Goal: Transaction & Acquisition: Purchase product/service

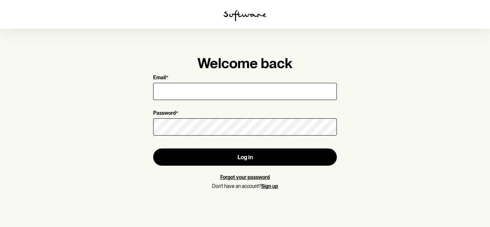
type input "[EMAIL_ADDRESS][DOMAIN_NAME]"
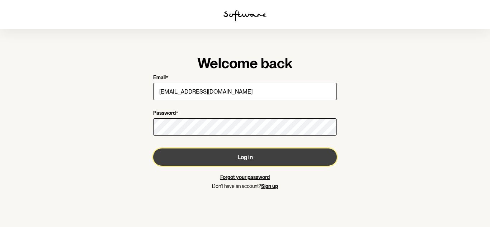
click at [256, 157] on button "Log in" at bounding box center [244, 156] width 183 height 17
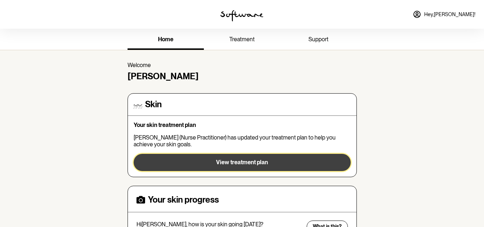
click at [221, 162] on span "View treatment plan" at bounding box center [242, 162] width 52 height 7
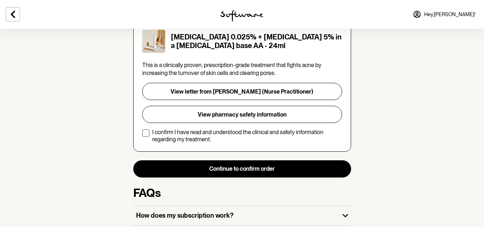
scroll to position [179, 0]
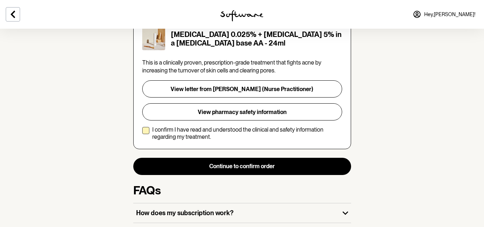
click at [145, 127] on span at bounding box center [145, 130] width 7 height 7
click at [142, 133] on input "I confirm I have read and understood the clinical and safety information regard…" at bounding box center [142, 133] width 0 height 0
checkbox input "true"
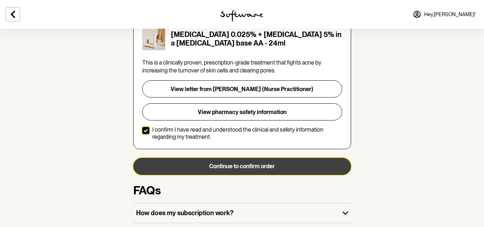
click at [233, 159] on button "Continue to confirm order" at bounding box center [242, 166] width 218 height 17
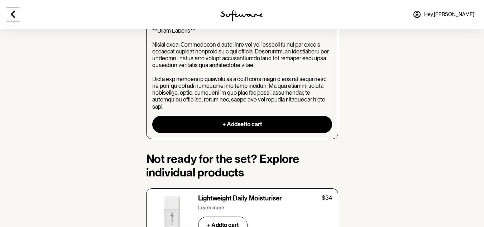
scroll to position [932, 0]
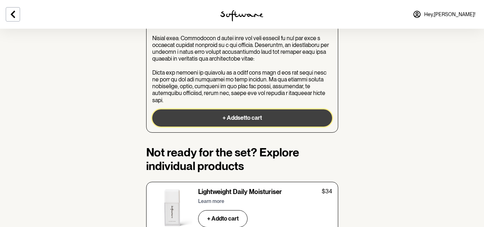
click at [232, 109] on button "+ Add set to cart" at bounding box center [242, 117] width 180 height 17
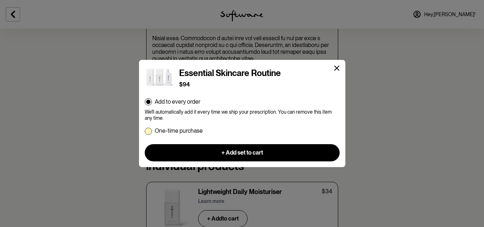
click at [146, 130] on span at bounding box center [148, 131] width 7 height 7
click at [145, 130] on input "One-time purchase" at bounding box center [144, 130] width 0 height 0
radio input "true"
radio input "false"
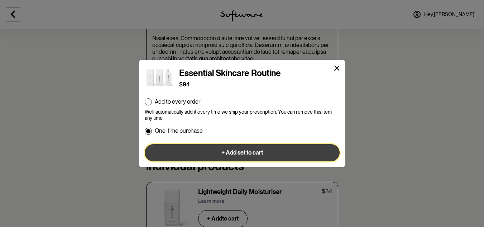
click at [246, 153] on span "+ Add set to cart" at bounding box center [242, 152] width 42 height 7
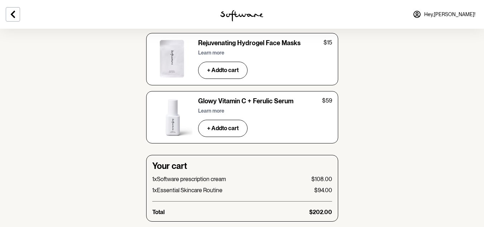
scroll to position [2544, 0]
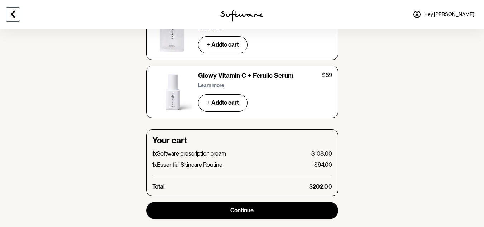
click at [13, 14] on icon at bounding box center [13, 14] width 9 height 9
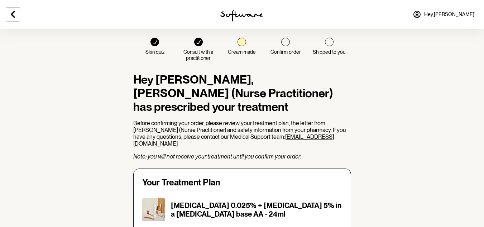
scroll to position [179, 0]
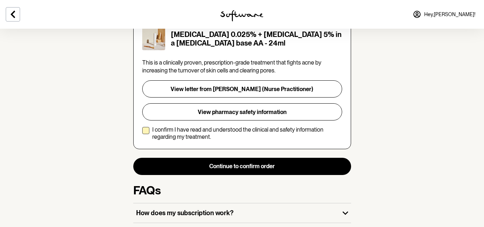
click at [145, 127] on span at bounding box center [145, 130] width 7 height 7
click at [142, 133] on input "I confirm I have read and understood the clinical and safety information regard…" at bounding box center [142, 133] width 0 height 0
checkbox input "true"
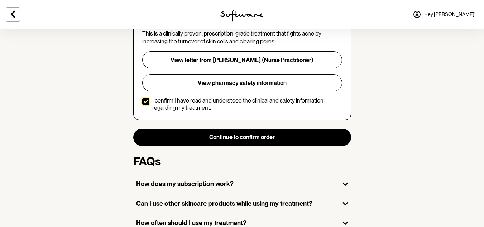
scroll to position [199, 0]
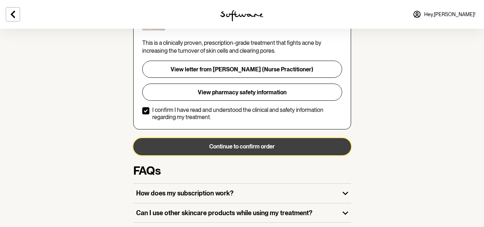
click at [226, 139] on button "Continue to confirm order" at bounding box center [242, 146] width 218 height 17
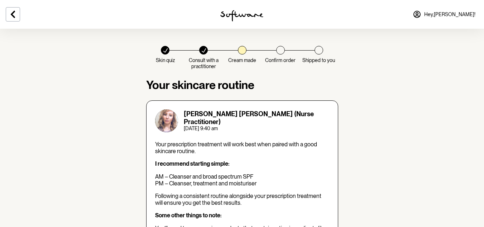
click at [205, 54] on div at bounding box center [203, 50] width 9 height 9
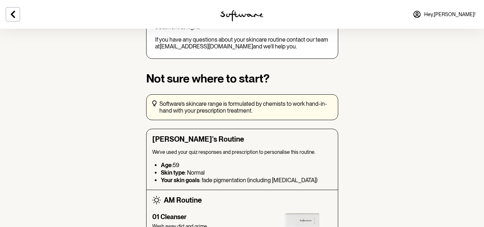
scroll to position [251, 0]
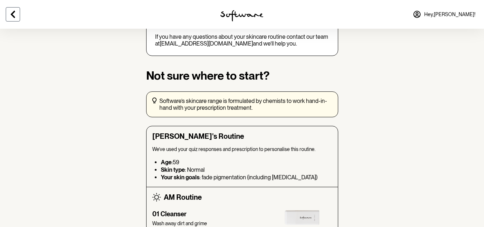
click at [14, 18] on icon at bounding box center [13, 14] width 9 height 9
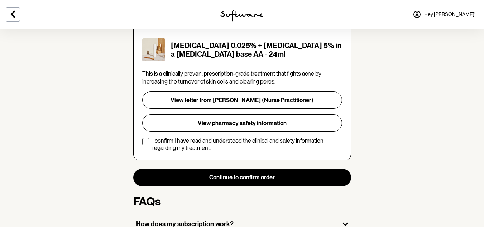
scroll to position [127, 0]
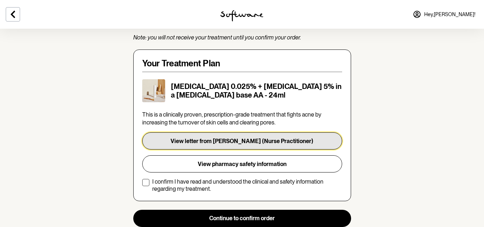
click at [218, 132] on button "View letter from [PERSON_NAME] (Nurse Practitioner)" at bounding box center [242, 140] width 200 height 17
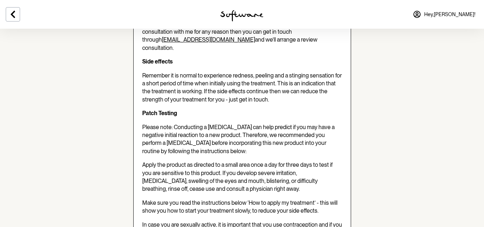
scroll to position [466, 0]
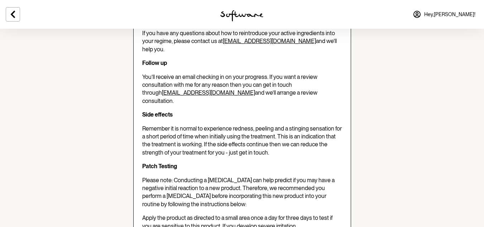
click at [162, 89] on link "[EMAIL_ADDRESS][DOMAIN_NAME]" at bounding box center [208, 92] width 93 height 7
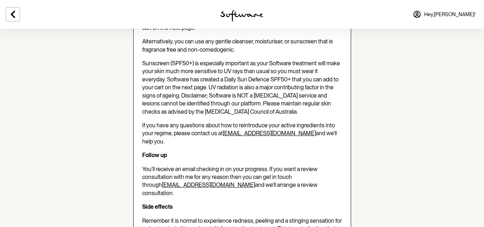
scroll to position [394, 0]
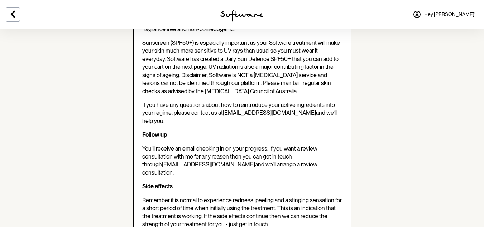
click at [166, 161] on link "[EMAIL_ADDRESS][DOMAIN_NAME]" at bounding box center [208, 164] width 93 height 7
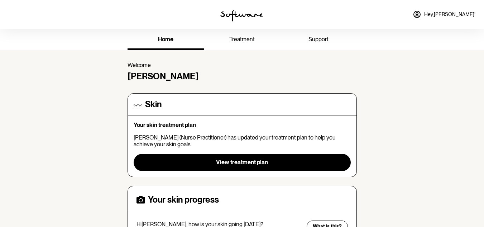
click at [421, 14] on icon at bounding box center [417, 14] width 9 height 9
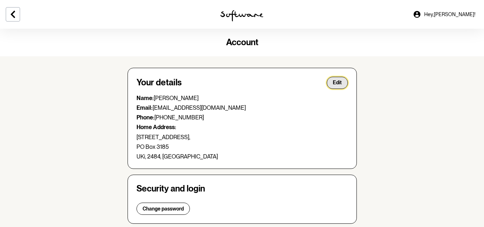
click at [333, 81] on span "Edit" at bounding box center [337, 83] width 9 height 6
select select "[GEOGRAPHIC_DATA]"
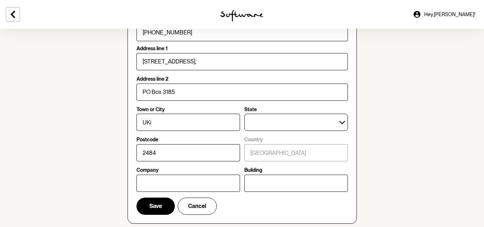
scroll to position [143, 0]
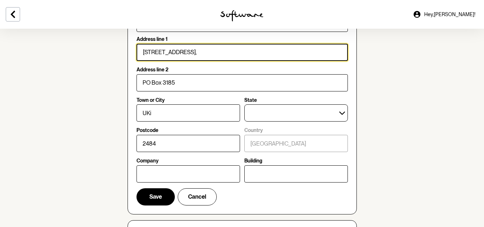
click at [191, 51] on input "[STREET_ADDRESS]," at bounding box center [242, 52] width 211 height 17
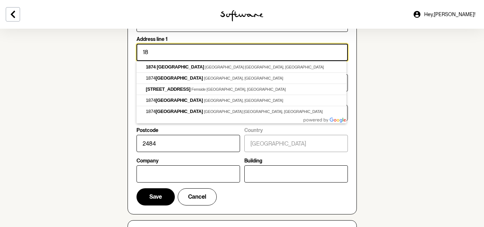
type input "1"
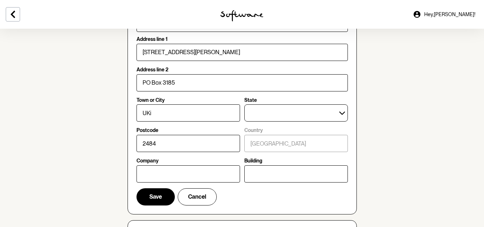
type input "[STREET_ADDRESS][PERSON_NAME]"
type input "Banyo"
select select "QLD"
type input "4014"
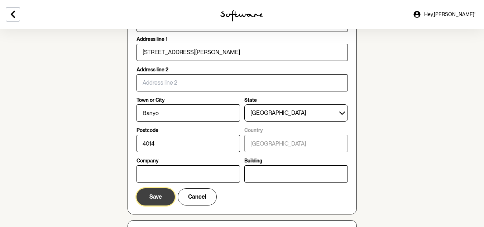
click at [156, 194] on span "Save" at bounding box center [155, 196] width 13 height 7
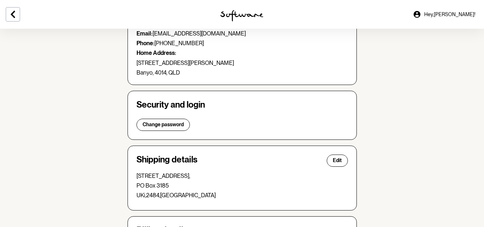
scroll to position [36, 0]
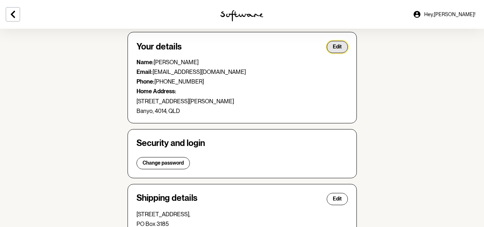
click at [340, 45] on span "Edit" at bounding box center [337, 47] width 9 height 6
select select "QLD"
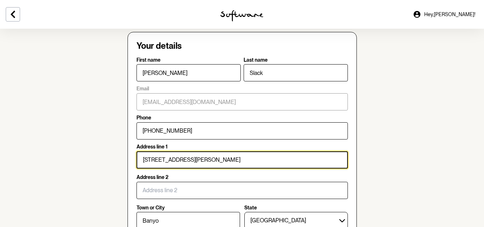
click at [186, 155] on input "16 Hazlitt Street" at bounding box center [242, 159] width 211 height 17
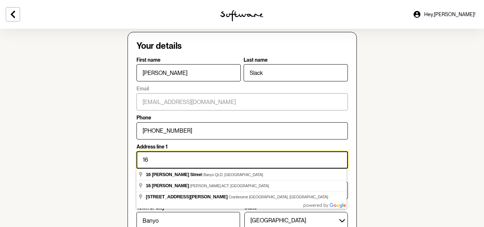
type input "1"
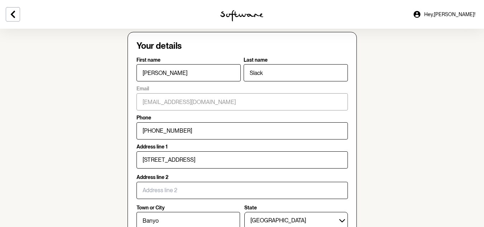
type input "1874 Kyogle Road"
type input "Terragon"
select select "NSW"
type input "2484"
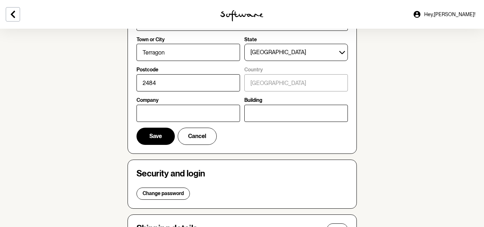
scroll to position [215, 0]
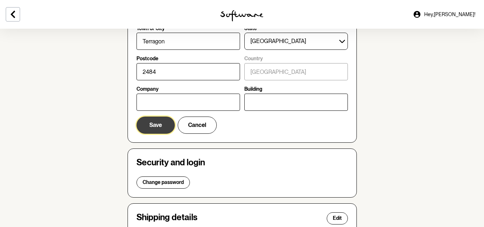
click at [152, 124] on span "Save" at bounding box center [155, 124] width 13 height 7
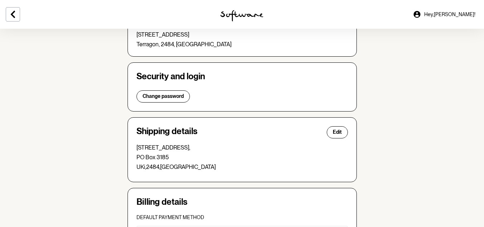
scroll to position [87, 0]
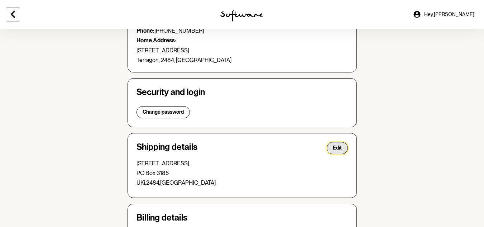
click at [335, 148] on span "Edit" at bounding box center [337, 148] width 9 height 6
select select "NSW"
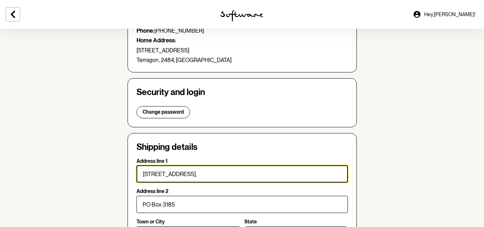
click at [191, 173] on input "1874 Kyogle Road," at bounding box center [242, 173] width 211 height 17
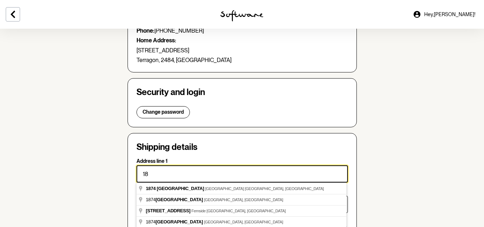
type input "1"
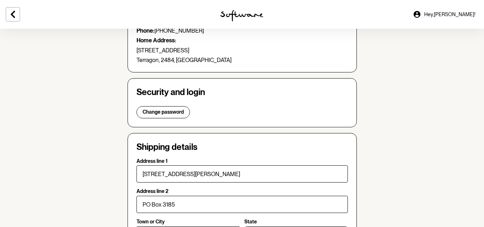
type input "16 Hazlitt Street"
type input "Banyo"
select select "QLD"
type input "4014"
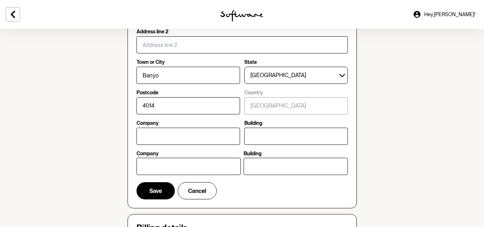
scroll to position [266, 0]
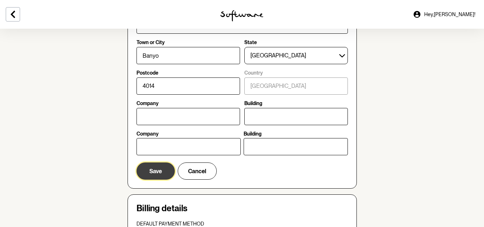
click at [151, 173] on span "Save" at bounding box center [155, 171] width 13 height 7
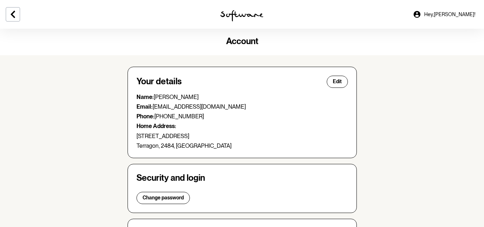
scroll to position [0, 0]
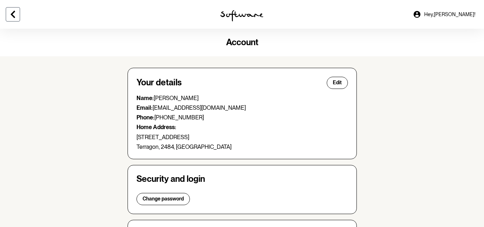
click at [9, 13] on icon at bounding box center [13, 14] width 9 height 9
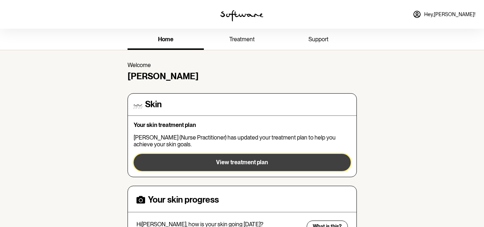
click at [225, 159] on span "View treatment plan" at bounding box center [242, 162] width 52 height 7
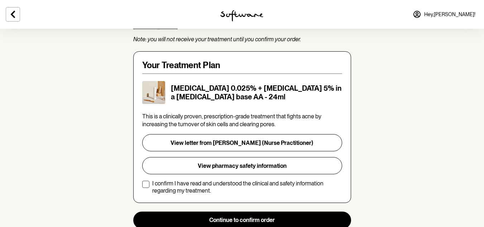
scroll to position [143, 0]
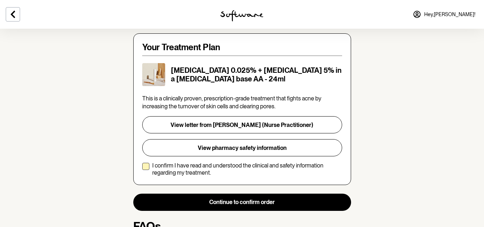
drag, startPoint x: 145, startPoint y: 160, endPoint x: 154, endPoint y: 164, distance: 9.6
click at [145, 163] on span at bounding box center [145, 166] width 7 height 7
click at [142, 169] on input "I confirm I have read and understood the clinical and safety information regard…" at bounding box center [142, 169] width 0 height 0
checkbox input "true"
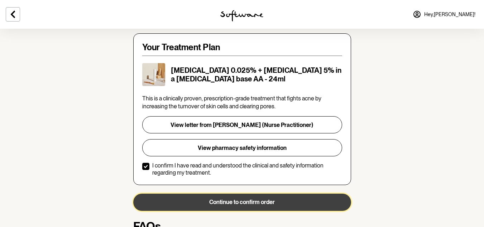
click at [228, 195] on button "Continue to confirm order" at bounding box center [242, 202] width 218 height 17
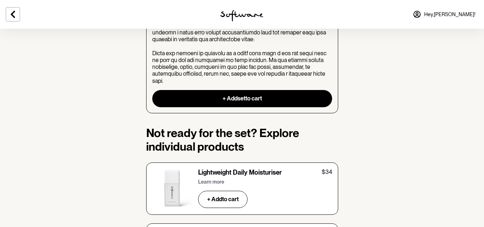
scroll to position [968, 0]
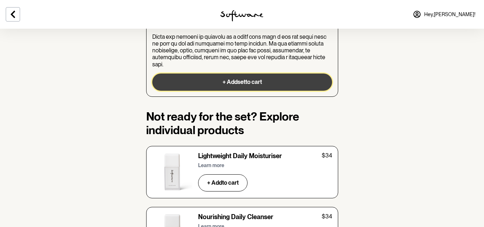
click at [225, 73] on button "+ Add set to cart" at bounding box center [242, 81] width 180 height 17
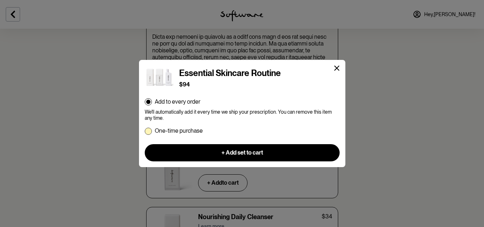
click at [147, 129] on span at bounding box center [148, 131] width 7 height 7
click at [145, 130] on input "One-time purchase" at bounding box center [144, 130] width 0 height 0
radio input "true"
radio input "false"
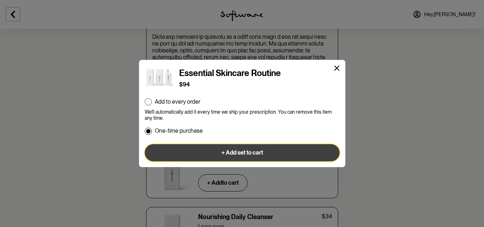
click at [220, 150] on button "+ Add set to cart" at bounding box center [242, 152] width 195 height 17
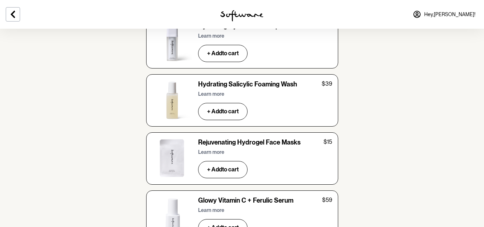
scroll to position [2544, 0]
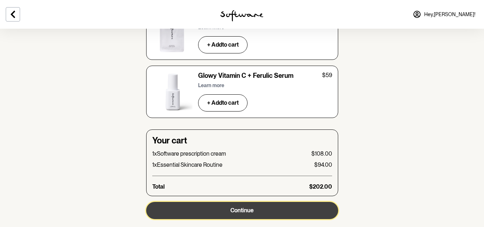
click at [233, 207] on span "Continue" at bounding box center [241, 210] width 23 height 7
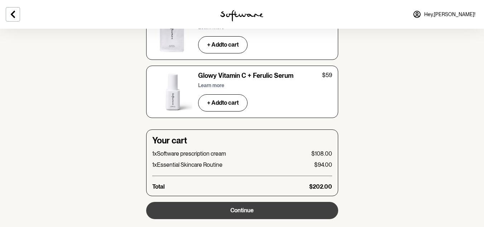
scroll to position [0, 0]
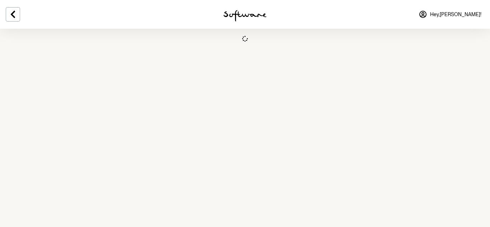
select select "NSW"
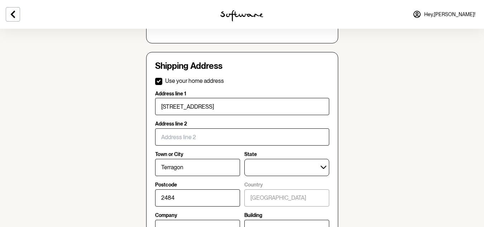
scroll to position [287, 0]
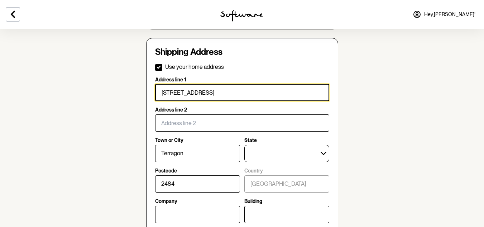
click at [207, 92] on input "1874 Kyogle Road" at bounding box center [242, 92] width 174 height 17
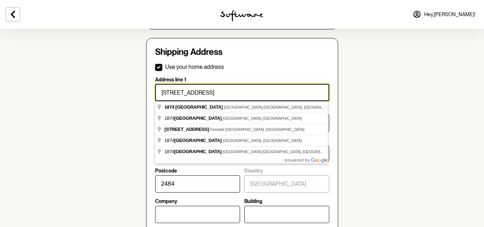
checkbox input "false"
type input "1"
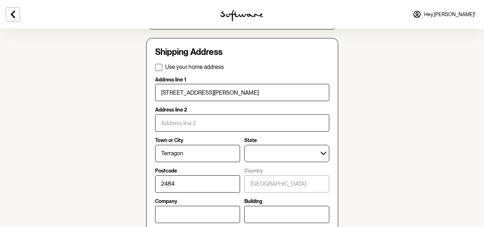
type input "16 Hazlitt Street"
type input "Banyo"
select select "QLD"
type input "4014"
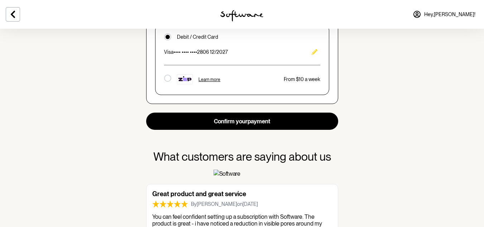
scroll to position [538, 0]
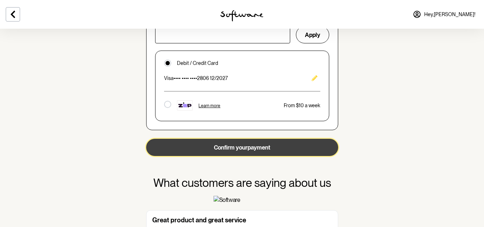
click at [237, 148] on button "Confirm your payment" at bounding box center [242, 147] width 192 height 17
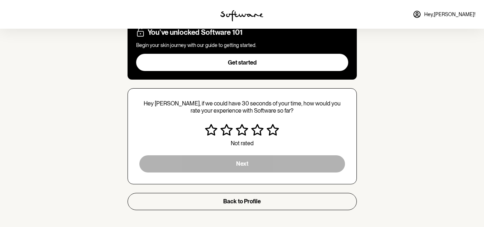
scroll to position [154, 0]
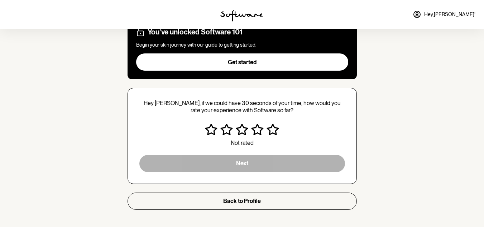
click at [226, 130] on icon "Unsatisfied" at bounding box center [226, 129] width 13 height 11
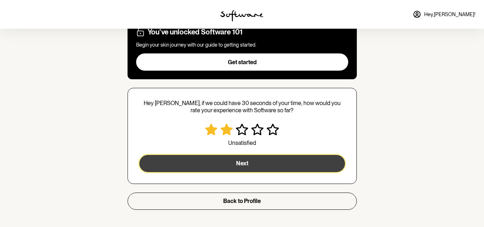
click at [234, 162] on button "Next" at bounding box center [242, 163] width 206 height 17
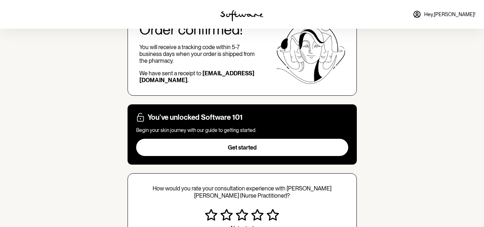
scroll to position [0, 0]
